Goal: Book appointment/travel/reservation

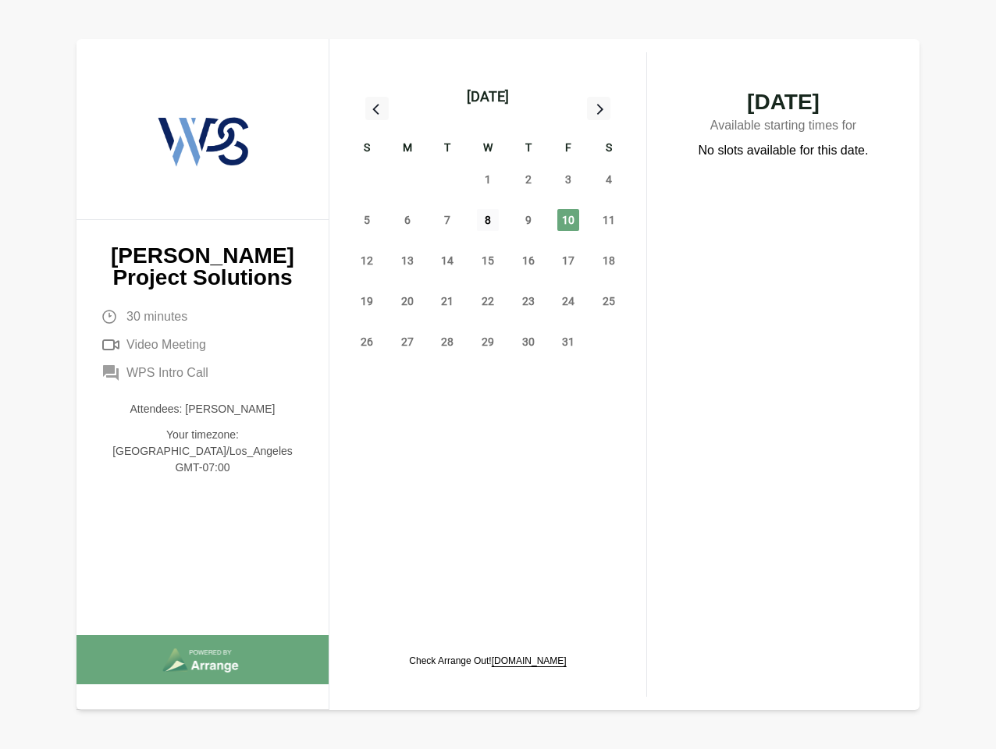
click at [488, 222] on span "8" at bounding box center [488, 220] width 22 height 22
click at [487, 97] on div "[DATE]" at bounding box center [488, 97] width 42 height 22
click at [367, 180] on div "28" at bounding box center [367, 179] width 41 height 41
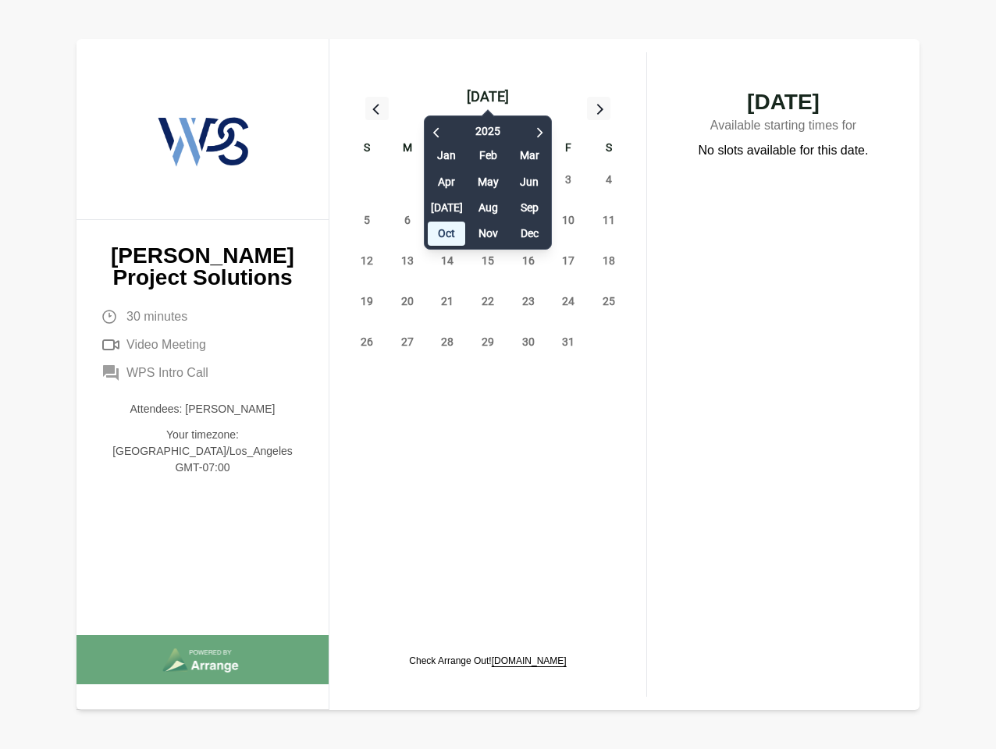
click at [407, 180] on div "29" at bounding box center [407, 179] width 41 height 41
click at [447, 180] on div "[DATE] Feb Mar Apr May Jun [DATE] Aug Sep Oct Nov Dec" at bounding box center [488, 179] width 128 height 142
click at [488, 180] on div "[DATE] Feb Mar Apr May Jun [DATE] Aug Sep Oct Nov Dec" at bounding box center [488, 179] width 128 height 142
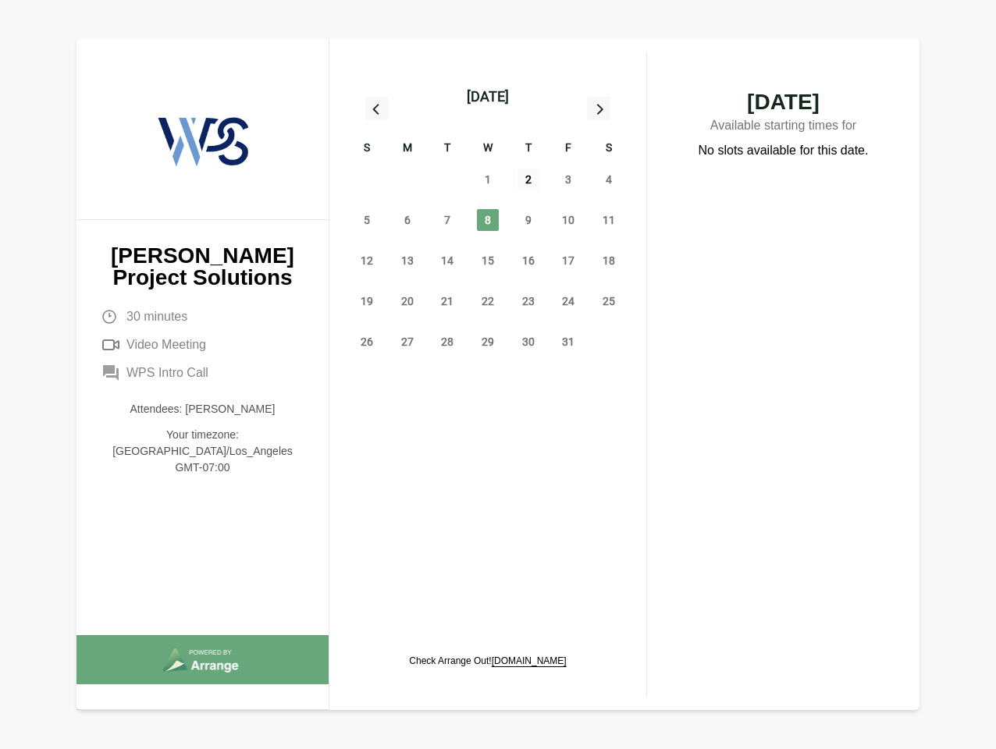
click at [528, 180] on span "2" at bounding box center [529, 180] width 22 height 22
click at [568, 180] on span "3" at bounding box center [568, 180] width 22 height 22
click at [609, 180] on span "4" at bounding box center [609, 180] width 22 height 22
click at [367, 220] on span "5" at bounding box center [367, 220] width 22 height 22
